Goal: Communication & Community: Answer question/provide support

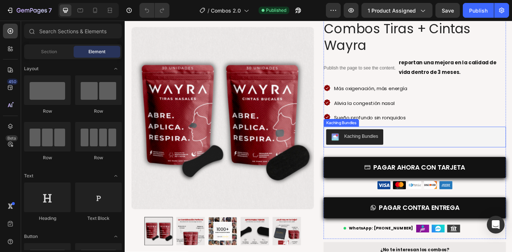
scroll to position [62, 0]
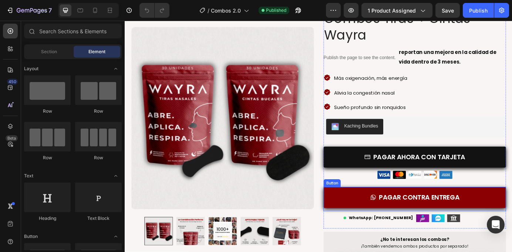
click at [393, 225] on link "PAGAR CONTRA ENTREGA" at bounding box center [456, 224] width 209 height 24
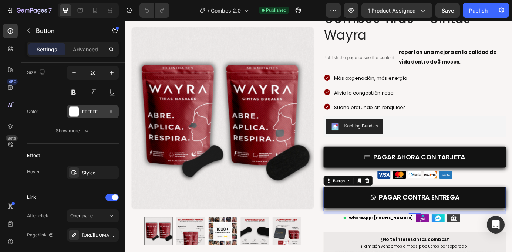
scroll to position [436, 0]
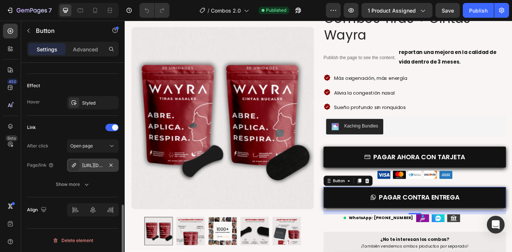
click at [91, 163] on div "[URL][DOMAIN_NAME]¿me%20pueden%20ayudar%3F" at bounding box center [92, 165] width 21 height 7
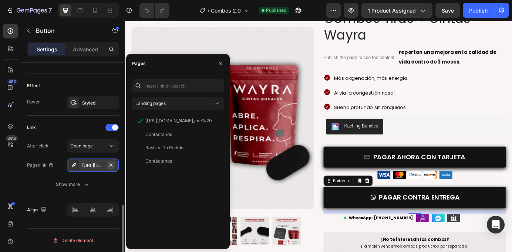
click at [111, 165] on icon "button" at bounding box center [111, 165] width 3 height 3
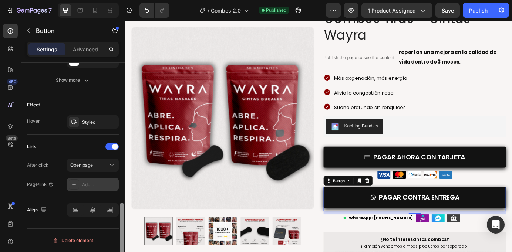
scroll to position [417, 0]
click at [97, 183] on div "Add..." at bounding box center [99, 185] width 35 height 7
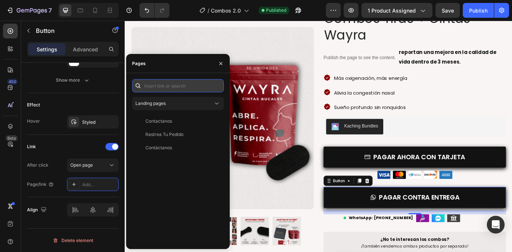
paste input "[URL][DOMAIN_NAME]"
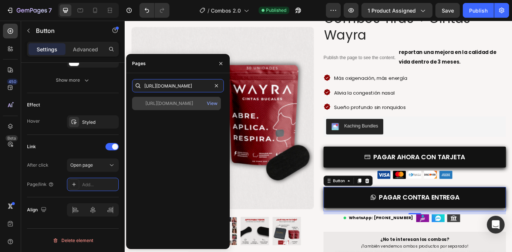
type input "[URL][DOMAIN_NAME]"
click at [176, 107] on div "[URL][DOMAIN_NAME] View" at bounding box center [176, 103] width 89 height 13
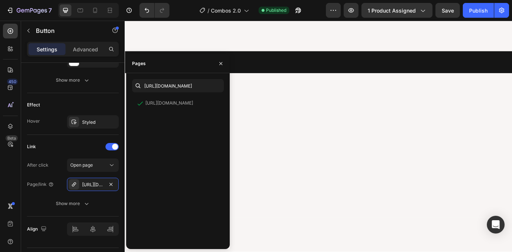
scroll to position [1550, 0]
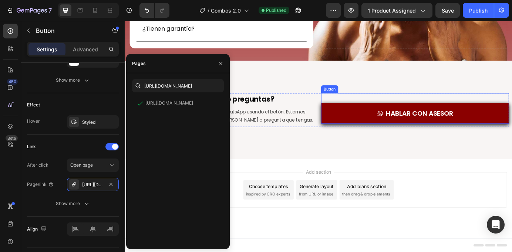
click at [393, 127] on link "HABLAR CON ASESOR" at bounding box center [457, 127] width 215 height 24
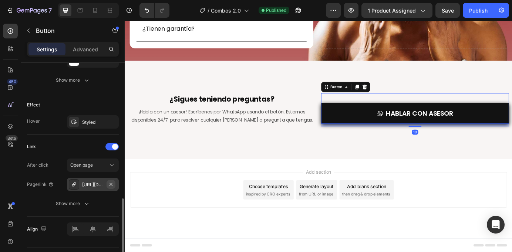
click at [110, 186] on icon "button" at bounding box center [111, 185] width 6 height 6
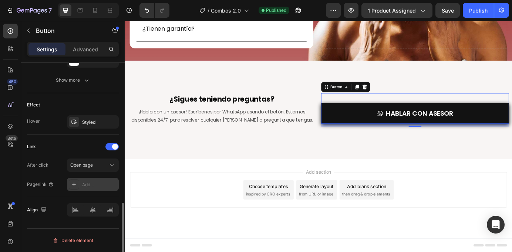
click at [91, 186] on div "Add..." at bounding box center [99, 185] width 35 height 7
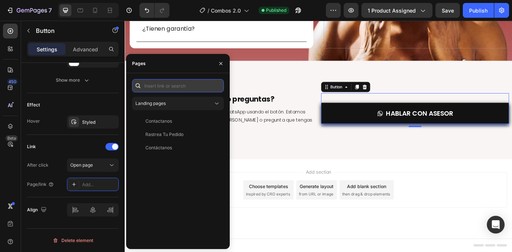
click at [181, 86] on input "text" at bounding box center [178, 85] width 92 height 13
paste input "[URL][DOMAIN_NAME]"
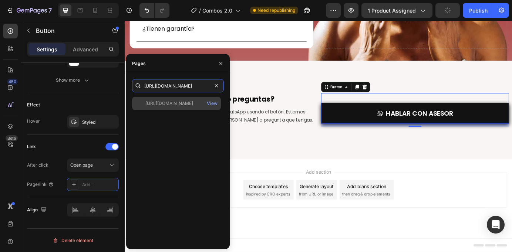
type input "[URL][DOMAIN_NAME]"
click at [177, 104] on div "[URL][DOMAIN_NAME]" at bounding box center [169, 103] width 48 height 7
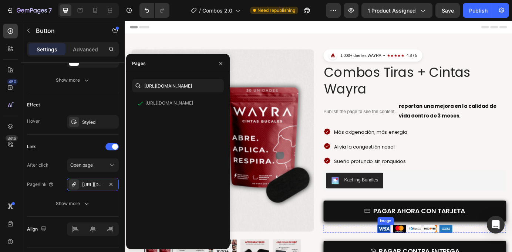
scroll to position [63, 0]
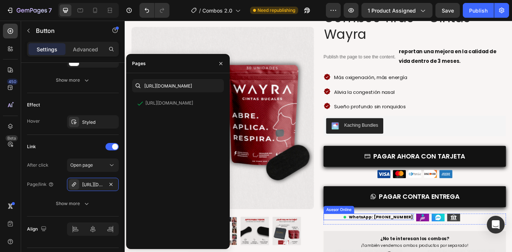
click at [423, 248] on b "WhatsApp: [PHONE_NUMBER]" at bounding box center [419, 246] width 74 height 6
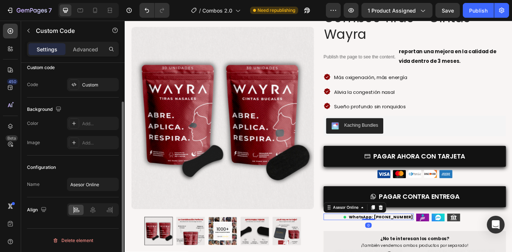
scroll to position [0, 0]
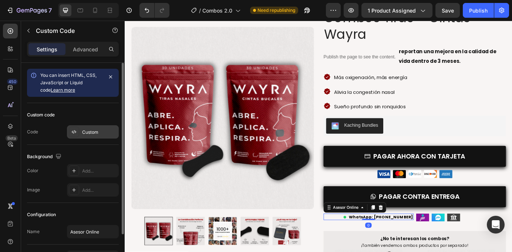
click at [93, 132] on div "Custom" at bounding box center [99, 132] width 35 height 7
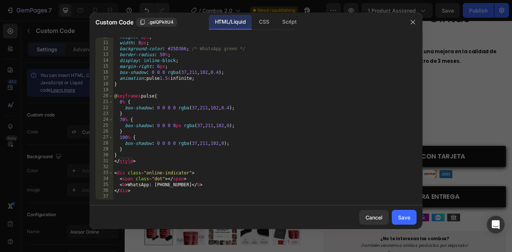
scroll to position [57, 0]
drag, startPoint x: 188, startPoint y: 185, endPoint x: 160, endPoint y: 187, distance: 27.5
click at [160, 187] on div "height : 8 px ; width : 8 px ; background-color : #25D366 ; /* WhatsApp green *…" at bounding box center [265, 121] width 304 height 174
click at [165, 186] on div "height : 8 px ; width : 8 px ; background-color : #25D366 ; /* WhatsApp green *…" at bounding box center [265, 121] width 304 height 174
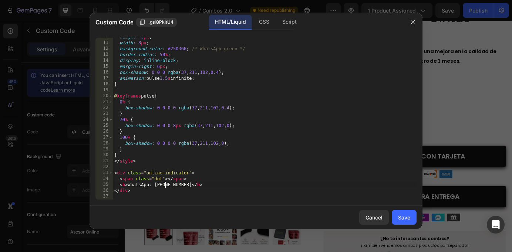
scroll to position [0, 4]
click at [177, 187] on div "height : 8 px ; width : 8 px ; background-color : #25D366 ; /* WhatsApp green *…" at bounding box center [265, 121] width 304 height 174
type textarea "<b> WhatsApp: [PHONE_NUMBER] </b>"
click at [402, 217] on div "Save" at bounding box center [404, 218] width 12 height 8
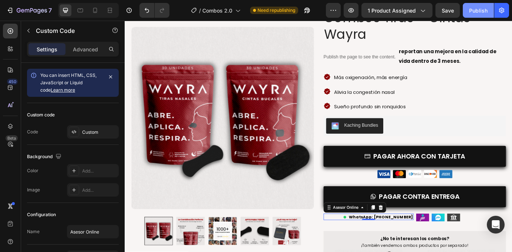
click at [469, 11] on button "Publish" at bounding box center [478, 10] width 31 height 15
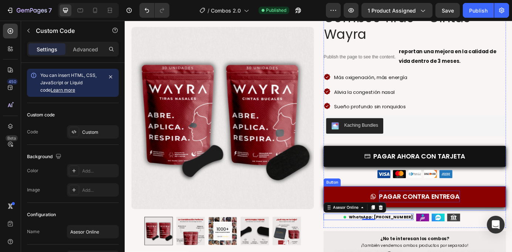
click at [502, 217] on p "PAGAR CONTRA ENTREGA" at bounding box center [462, 222] width 93 height 13
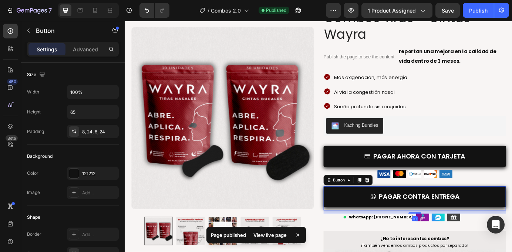
scroll to position [436, 0]
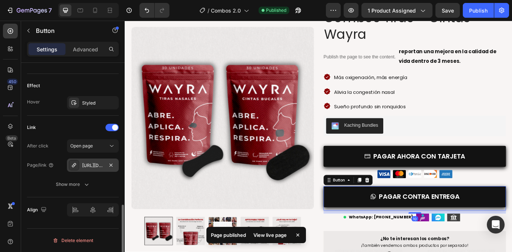
click at [93, 168] on div "[URL][DOMAIN_NAME]" at bounding box center [92, 165] width 21 height 7
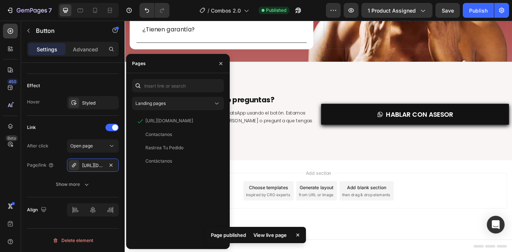
scroll to position [1550, 0]
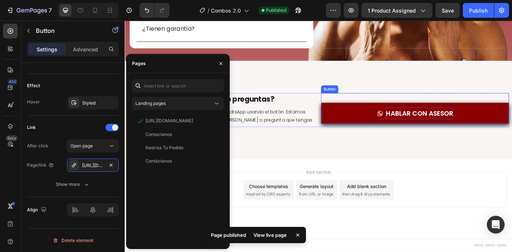
click at [438, 122] on p "HABLAR CON ASESOR" at bounding box center [462, 127] width 77 height 13
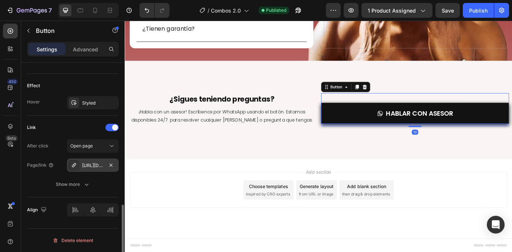
click at [92, 169] on div "[URL][DOMAIN_NAME]" at bounding box center [93, 165] width 52 height 13
